Goal: Find specific page/section: Find specific page/section

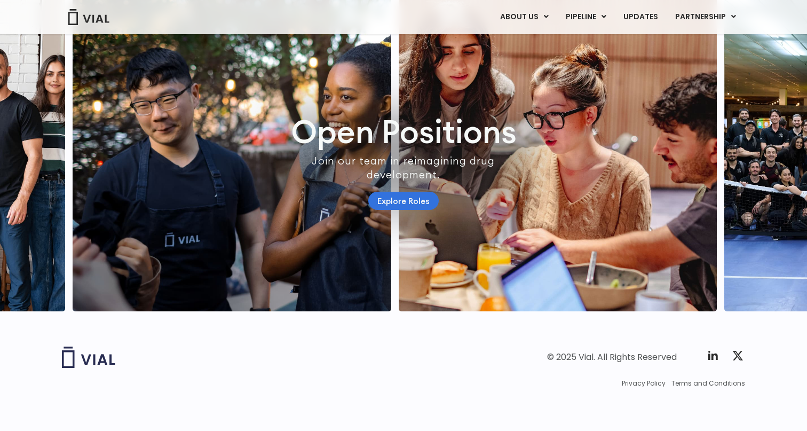
click at [416, 192] on link "Explore Roles" at bounding box center [403, 201] width 70 height 19
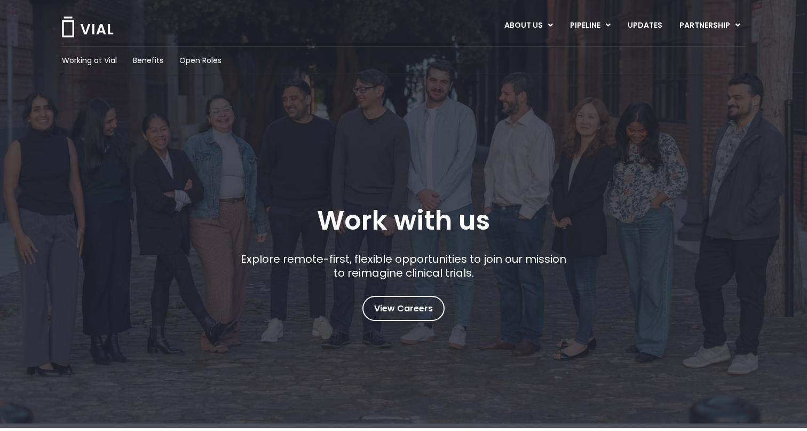
scroll to position [28, 0]
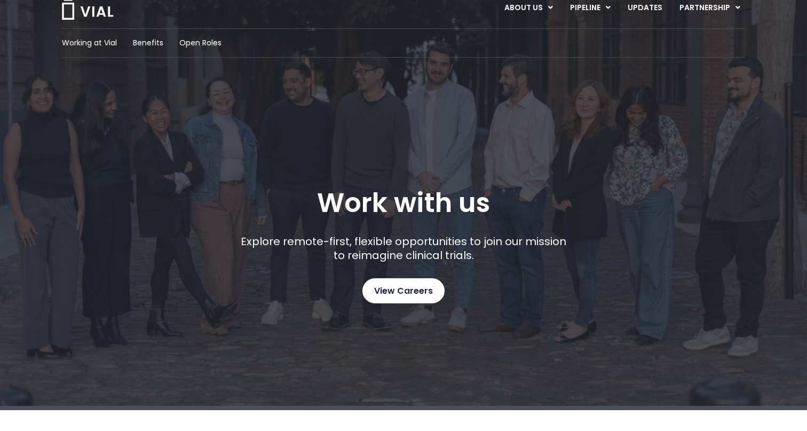
click at [388, 294] on span "View Careers" at bounding box center [403, 291] width 59 height 14
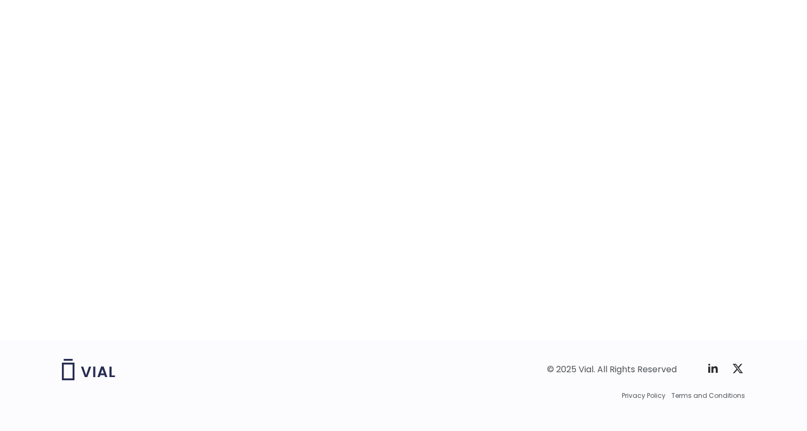
scroll to position [1660, 0]
